Goal: Find specific page/section: Find specific page/section

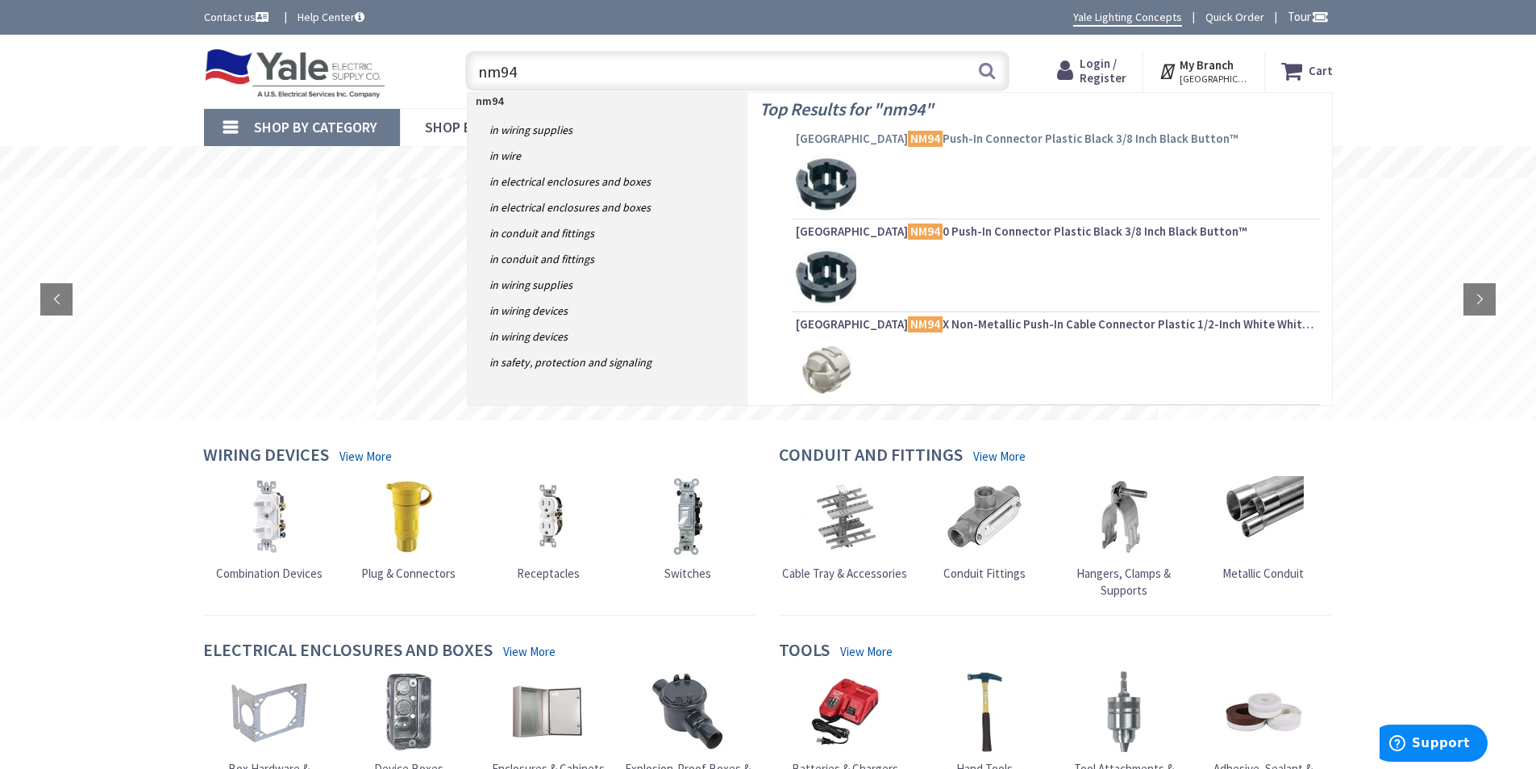
type input "nm94"
click at [967, 135] on span "Arlington NM94 Push-In Connector Plastic Black 3/8 Inch Black Button™" at bounding box center [1056, 139] width 520 height 16
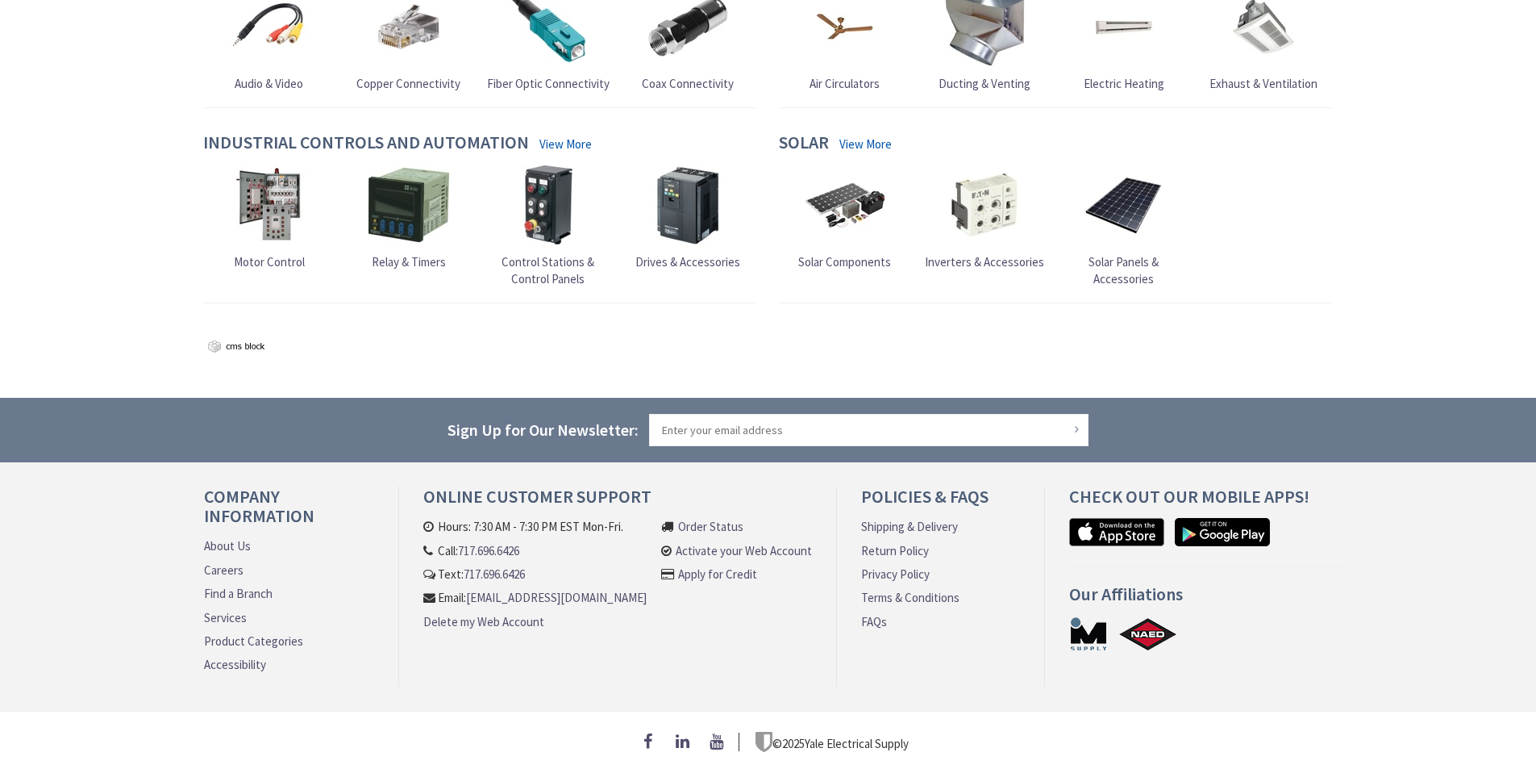
scroll to position [61, 0]
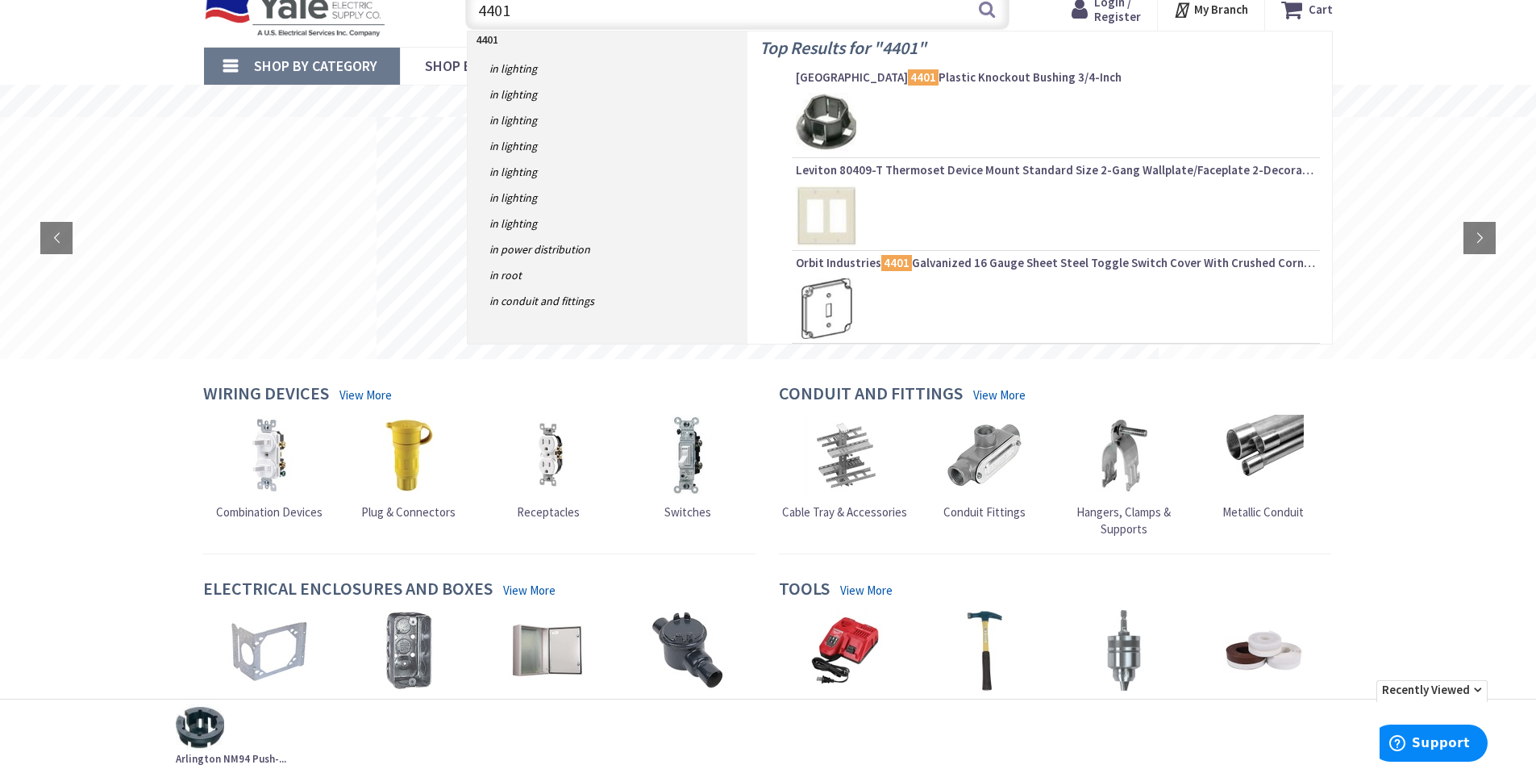
click at [893, 75] on span "Arlington 4401 Plastic Knockout Bushing 3/4-Inch" at bounding box center [1056, 77] width 520 height 16
click at [545, 15] on input "4401" at bounding box center [737, 10] width 544 height 40
type input "4400"
